Goal: Task Accomplishment & Management: Use online tool/utility

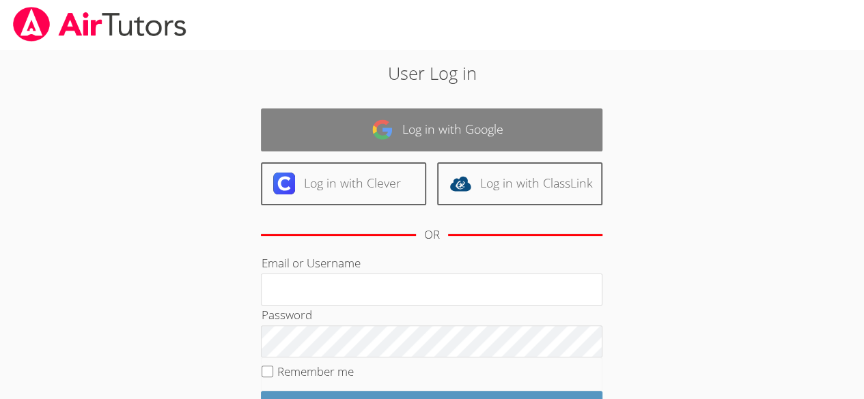
click at [455, 135] on link "Log in with Google" at bounding box center [431, 130] width 341 height 43
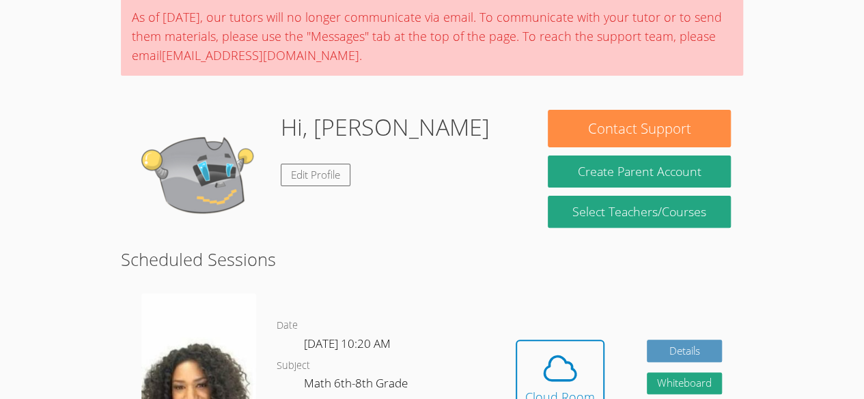
scroll to position [188, 0]
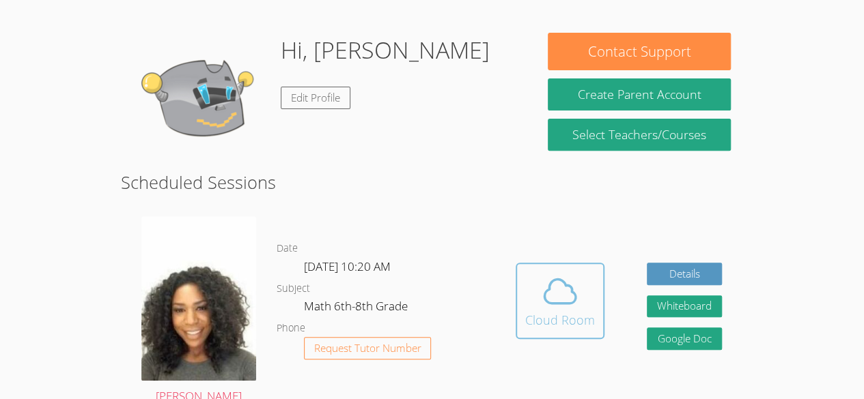
click at [568, 280] on icon at bounding box center [559, 292] width 31 height 24
click at [571, 279] on icon at bounding box center [560, 291] width 38 height 38
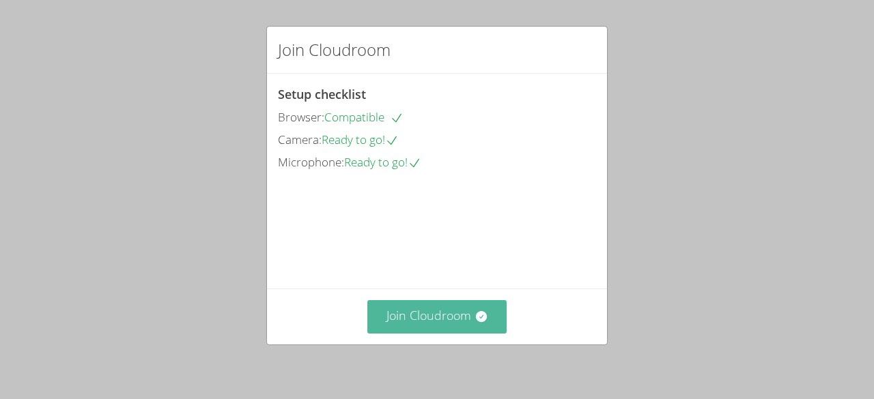
click at [391, 320] on button "Join Cloudroom" at bounding box center [437, 316] width 140 height 33
click at [475, 321] on icon at bounding box center [482, 317] width 14 height 14
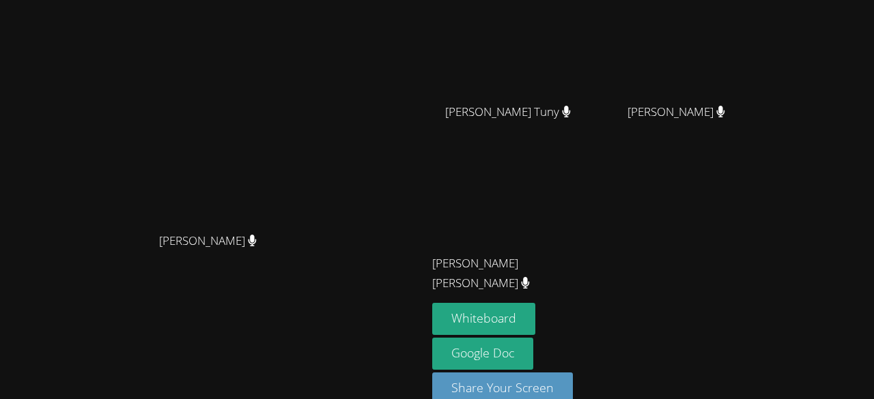
scroll to position [174, 0]
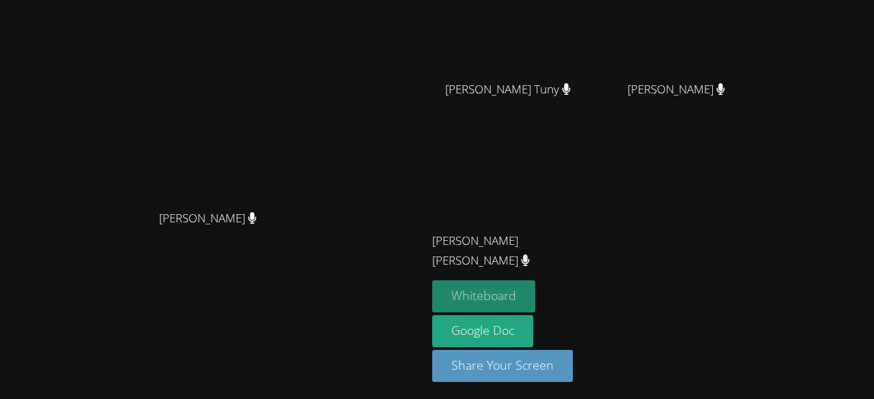
click at [535, 299] on button "Whiteboard" at bounding box center [483, 297] width 103 height 32
click at [535, 291] on button "Whiteboard" at bounding box center [483, 297] width 103 height 32
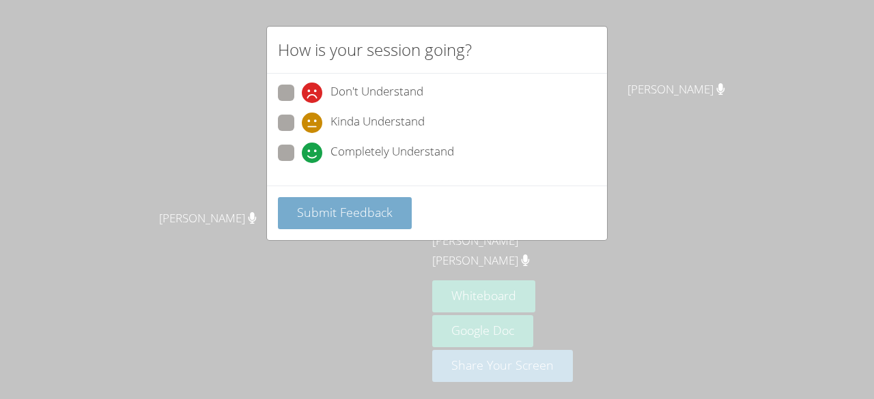
click at [371, 212] on span "Submit Feedback" at bounding box center [345, 212] width 96 height 16
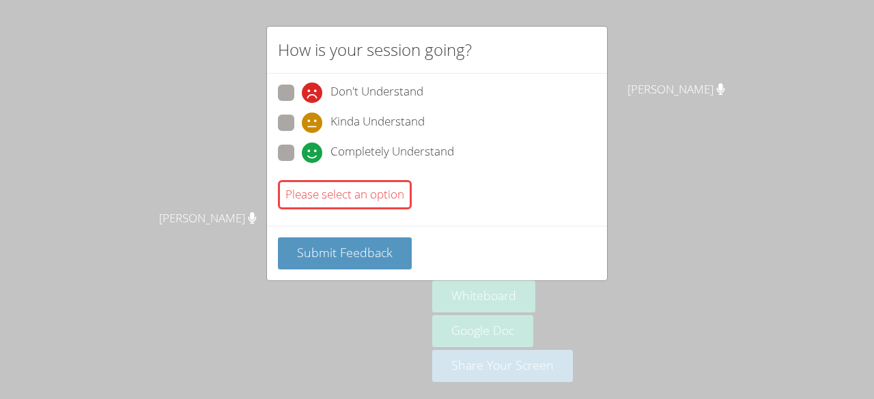
click at [388, 148] on span "Completely Understand" at bounding box center [392, 153] width 124 height 20
click at [313, 148] on input "Completely Understand" at bounding box center [308, 151] width 12 height 12
radio input "true"
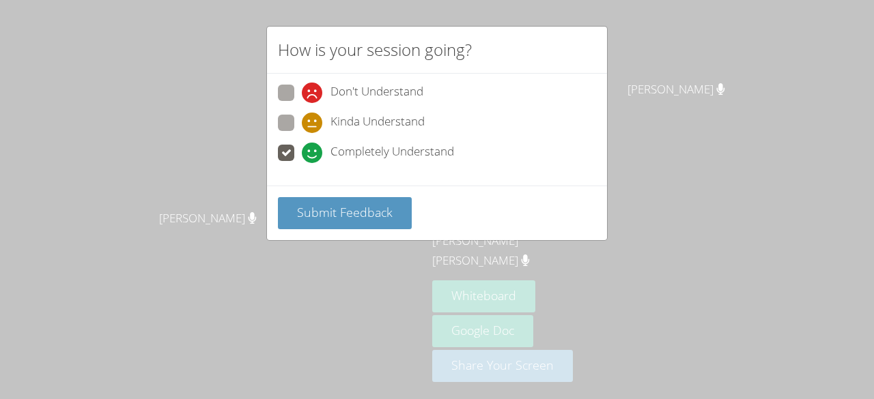
click at [419, 115] on span "Kinda Understand" at bounding box center [377, 123] width 94 height 20
click at [313, 115] on input "Kinda Understand" at bounding box center [308, 121] width 12 height 12
radio input "true"
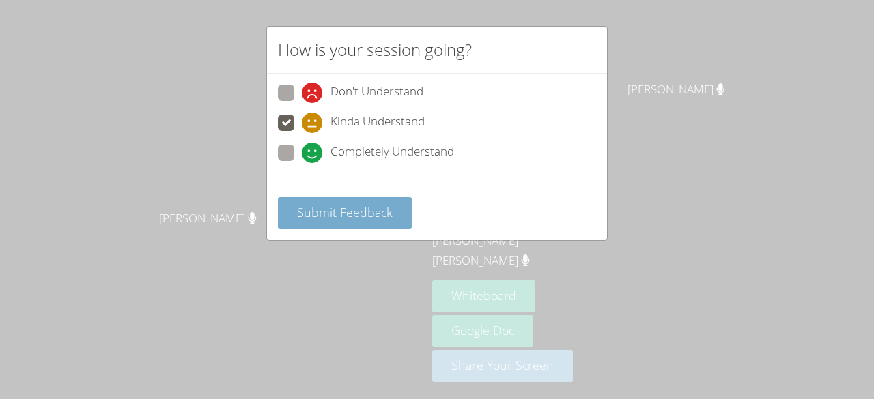
click at [373, 204] on span "Submit Feedback" at bounding box center [345, 212] width 96 height 16
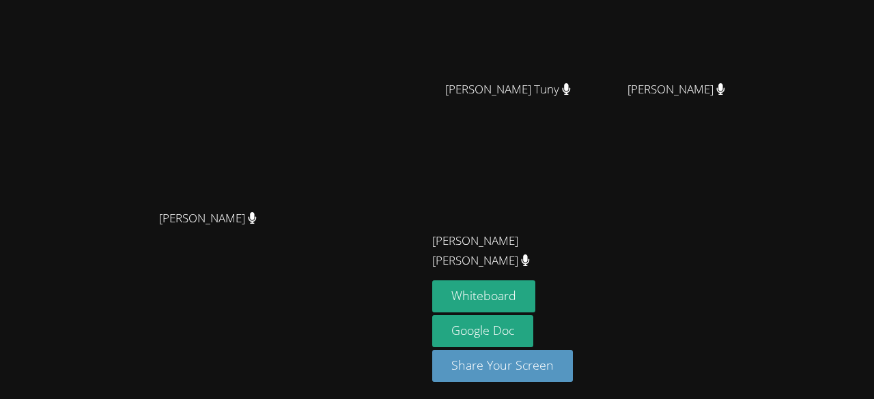
scroll to position [0, 0]
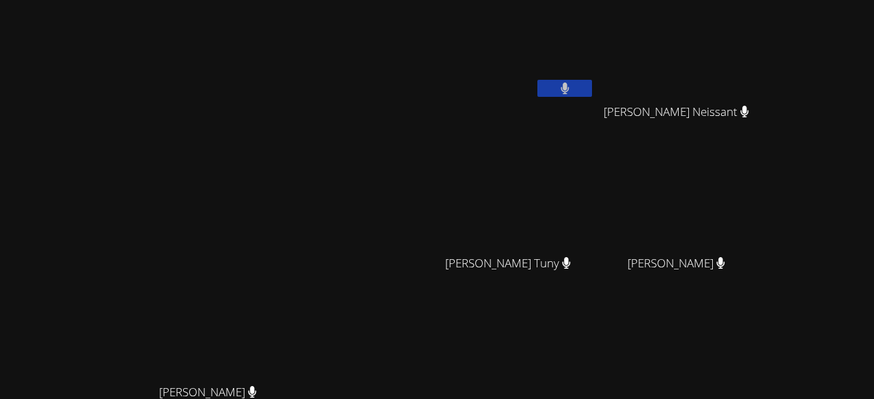
click at [111, 143] on video at bounding box center [213, 260] width 205 height 234
